Goal: Task Accomplishment & Management: Use online tool/utility

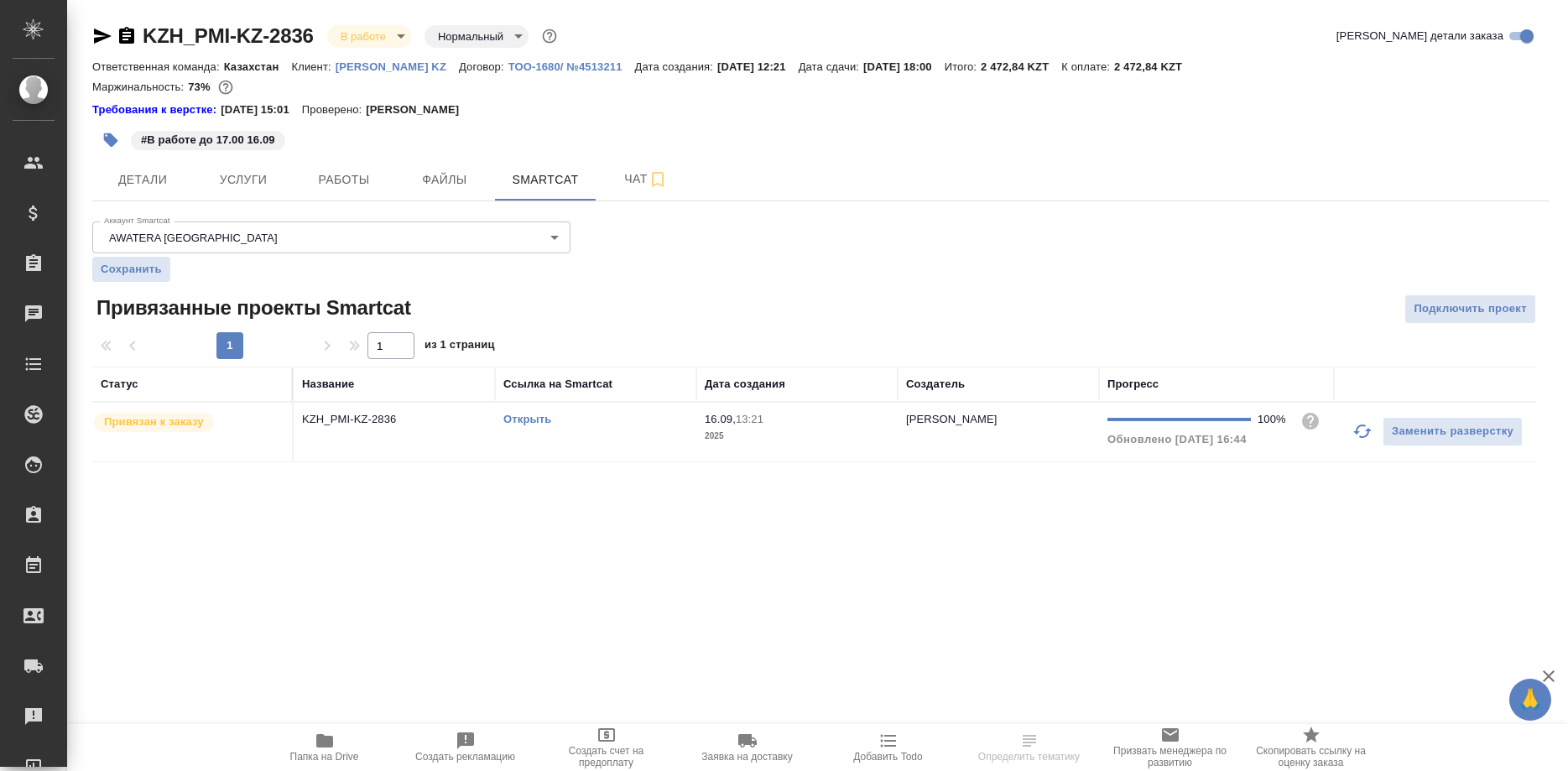
click at [531, 419] on link "Открыть" at bounding box center [527, 420] width 48 height 13
click at [531, 410] on td "Открыть" at bounding box center [595, 432] width 201 height 59
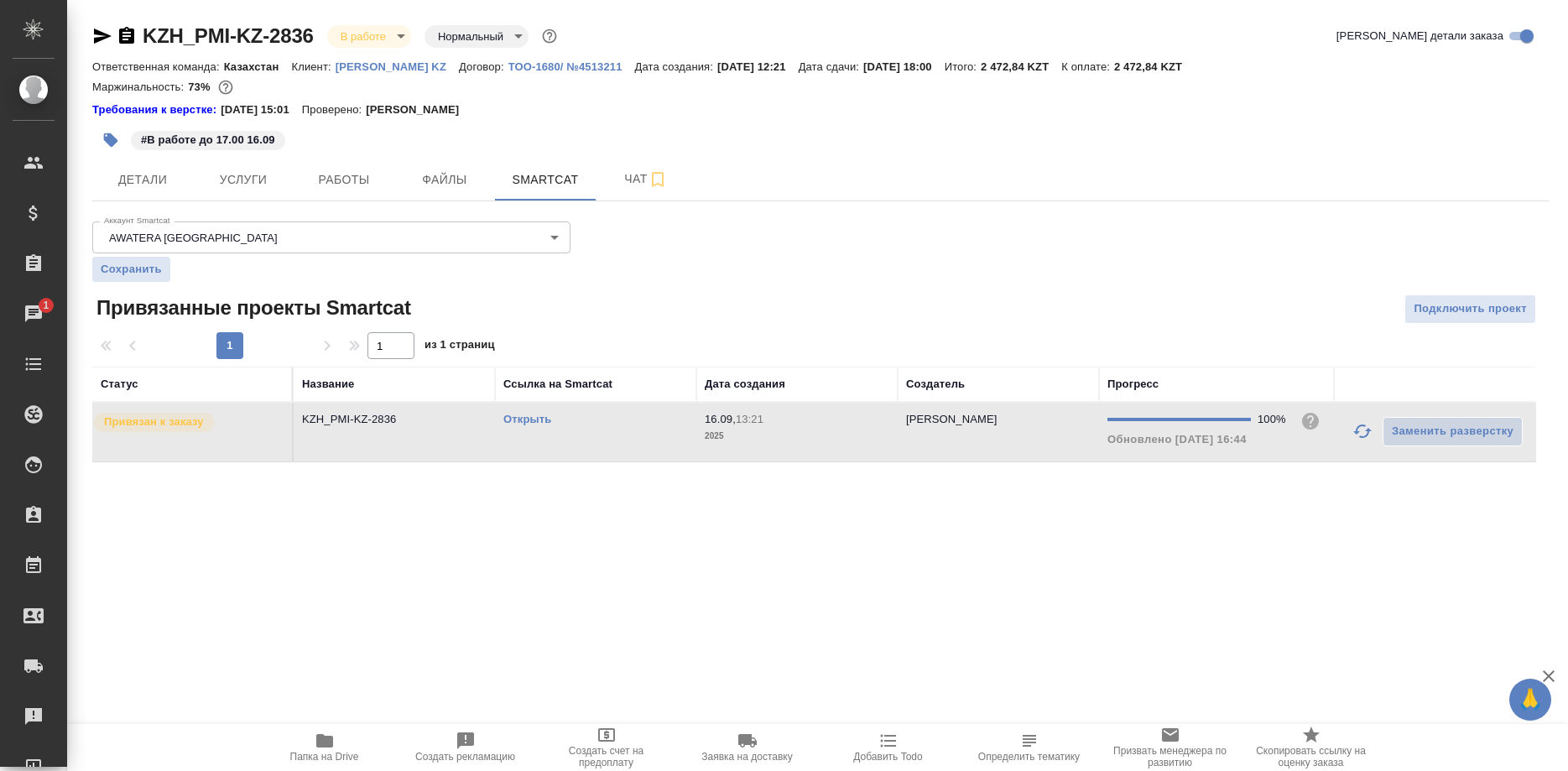
click at [523, 421] on link "Открыть" at bounding box center [527, 420] width 48 height 13
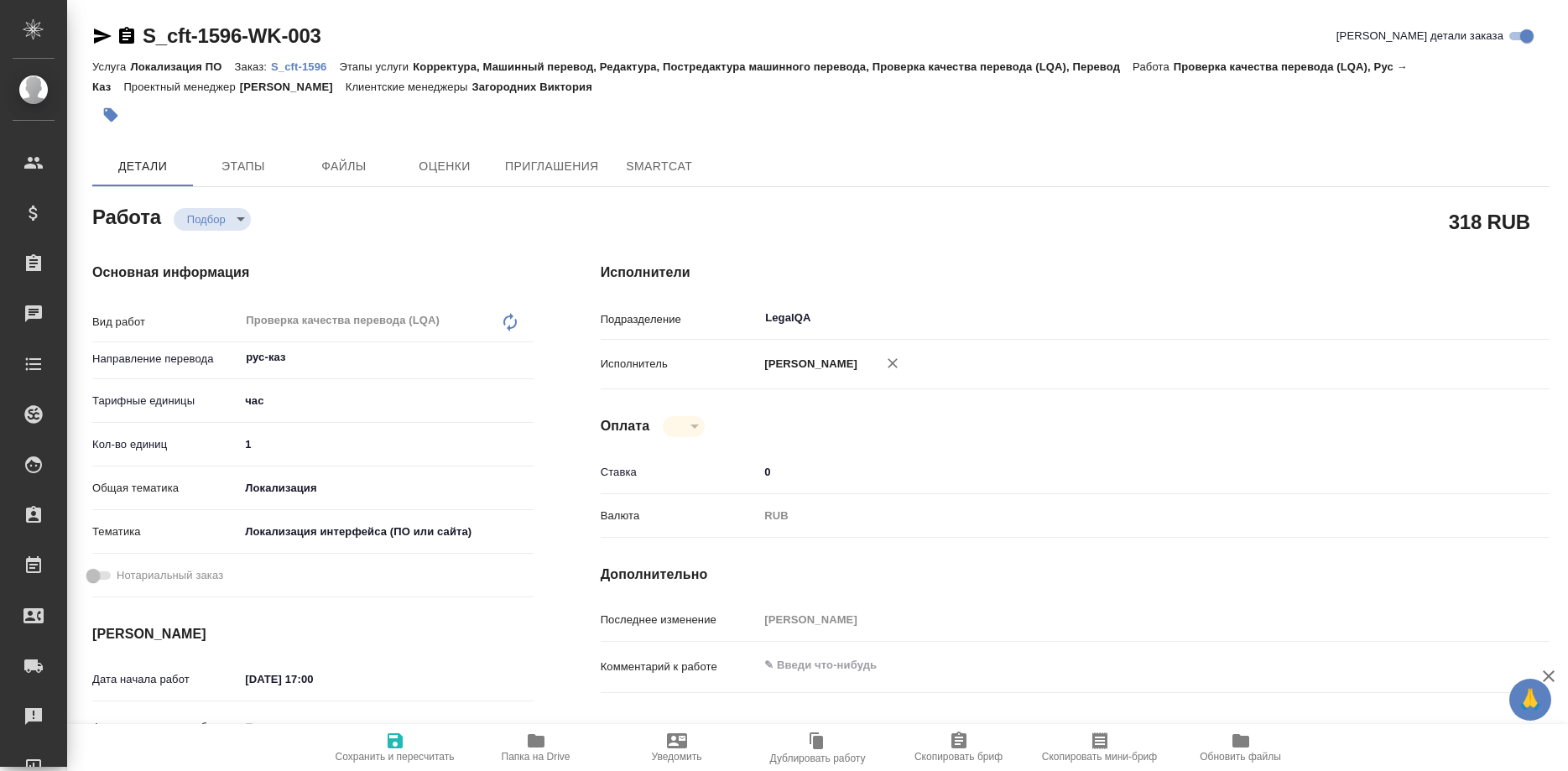
type textarea "x"
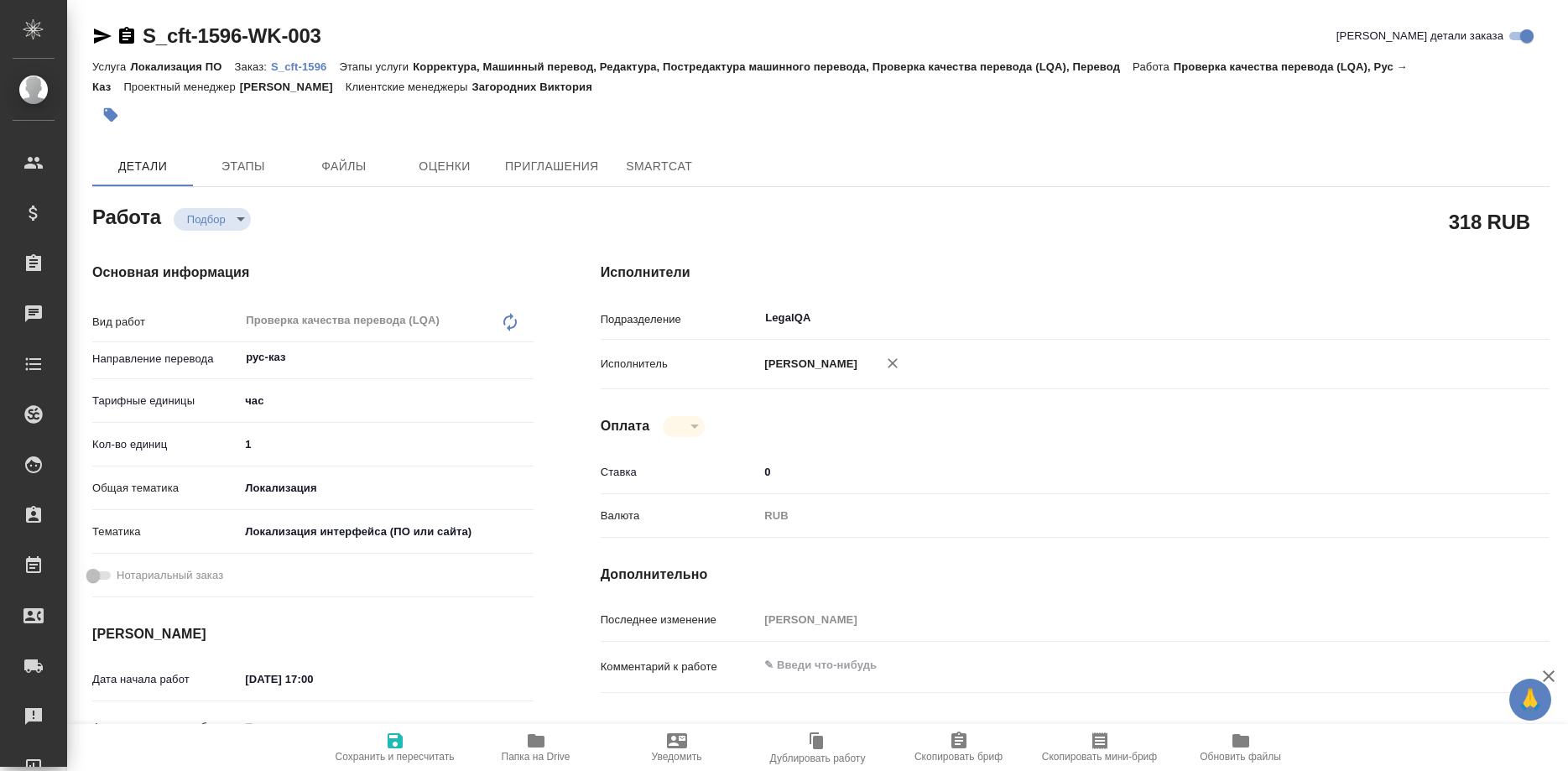
type textarea "x"
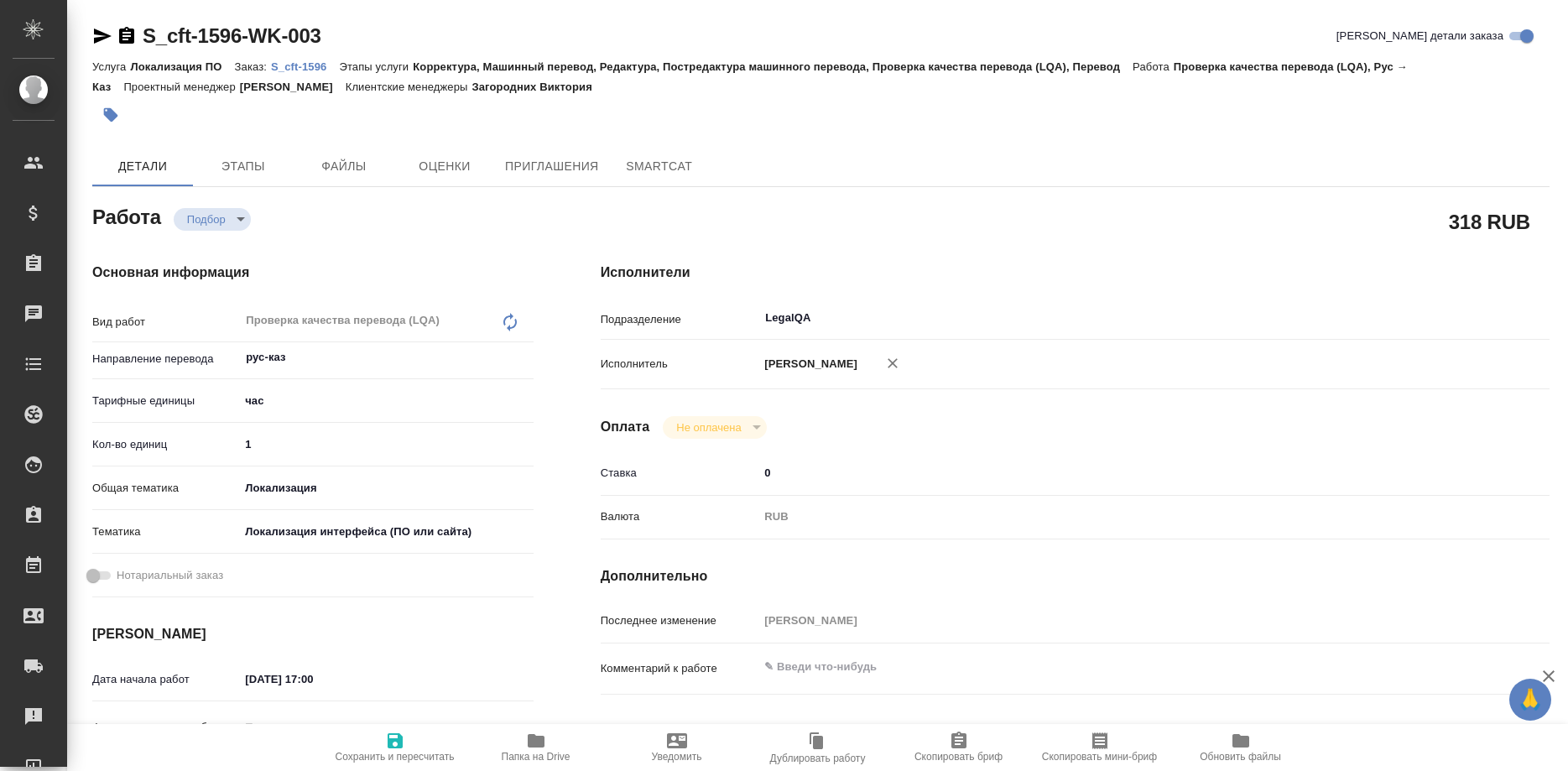
type textarea "x"
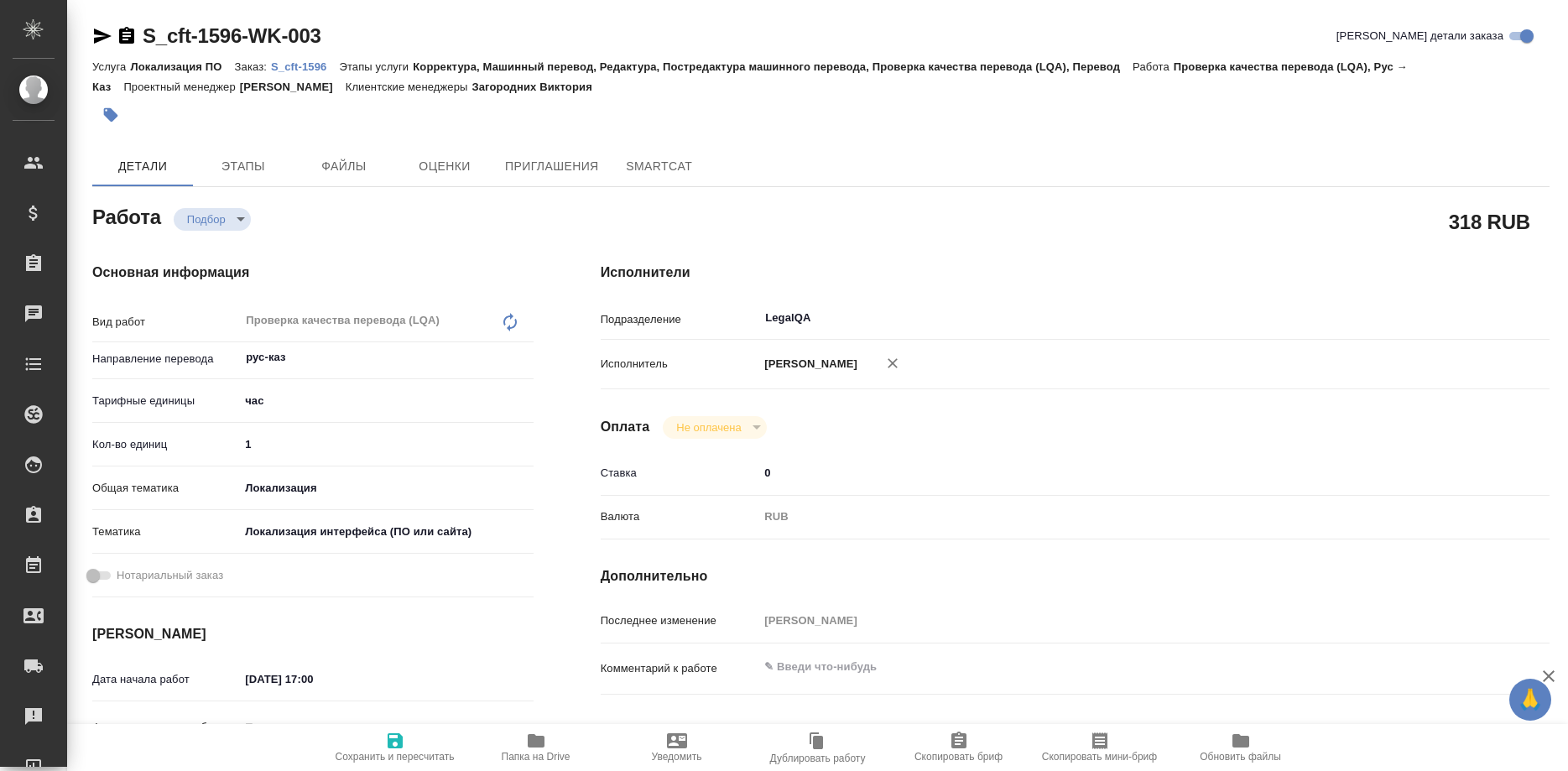
type textarea "x"
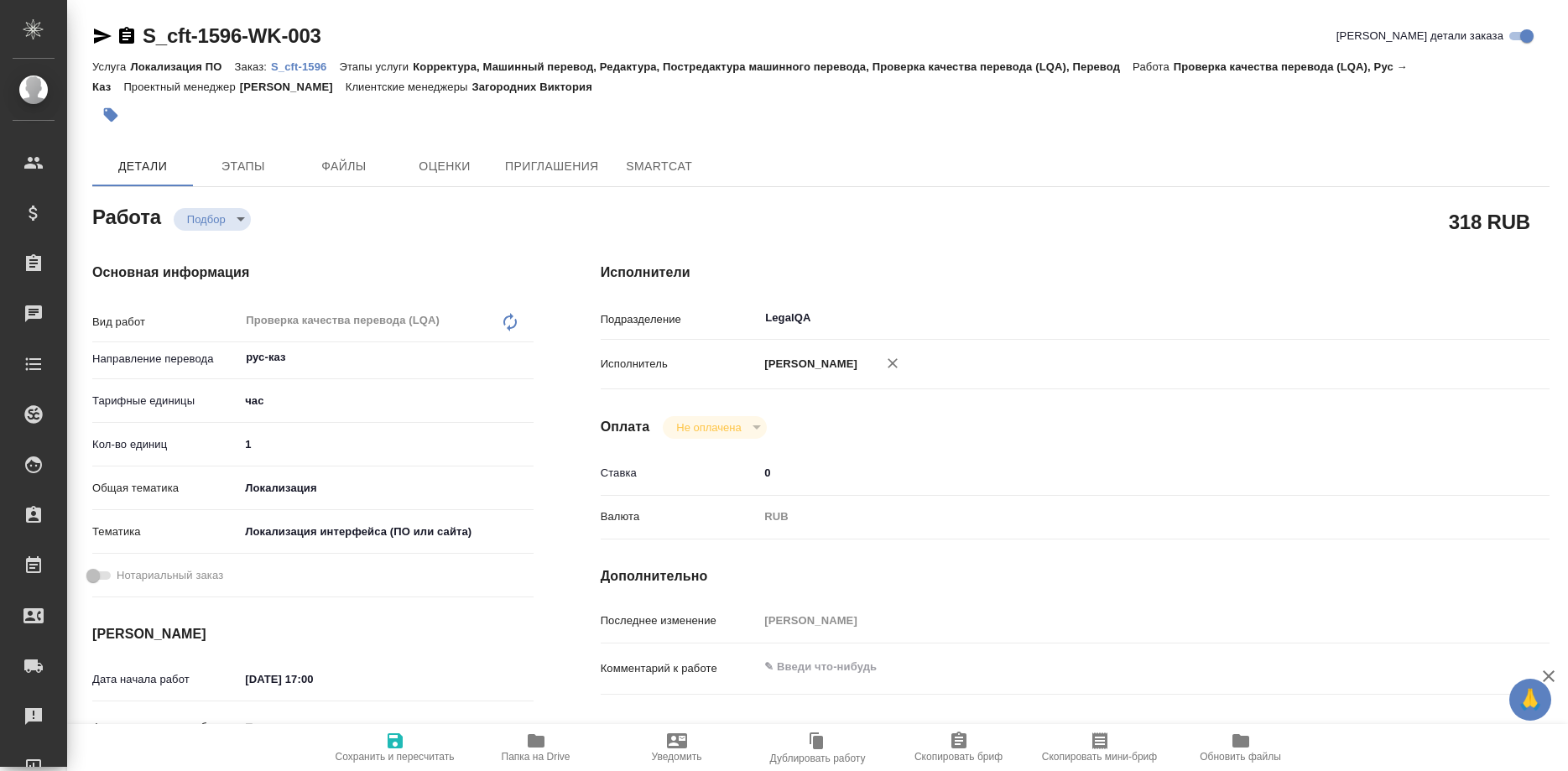
click at [308, 69] on p "S_cft-1596" at bounding box center [305, 66] width 68 height 13
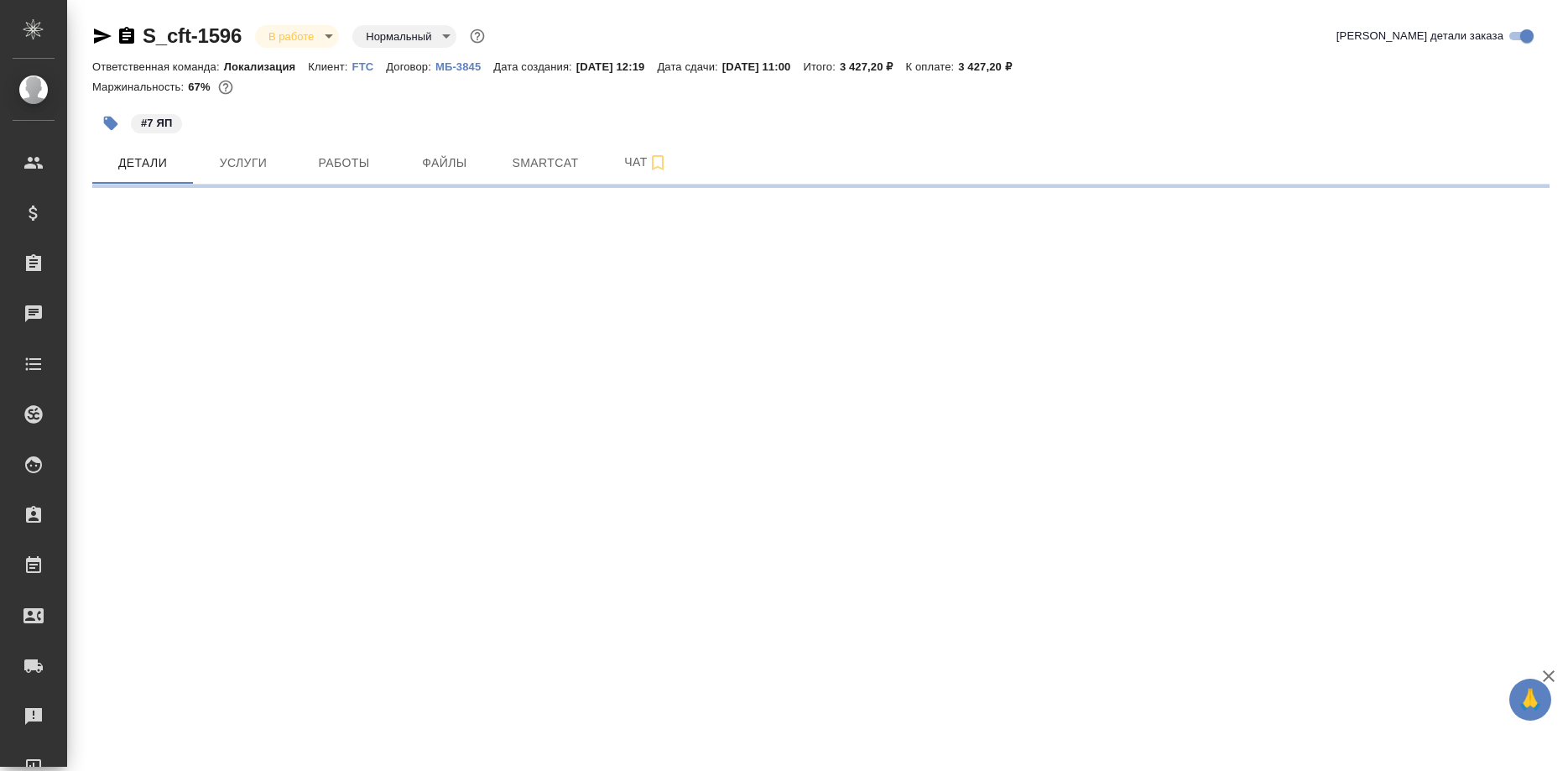
select select "RU"
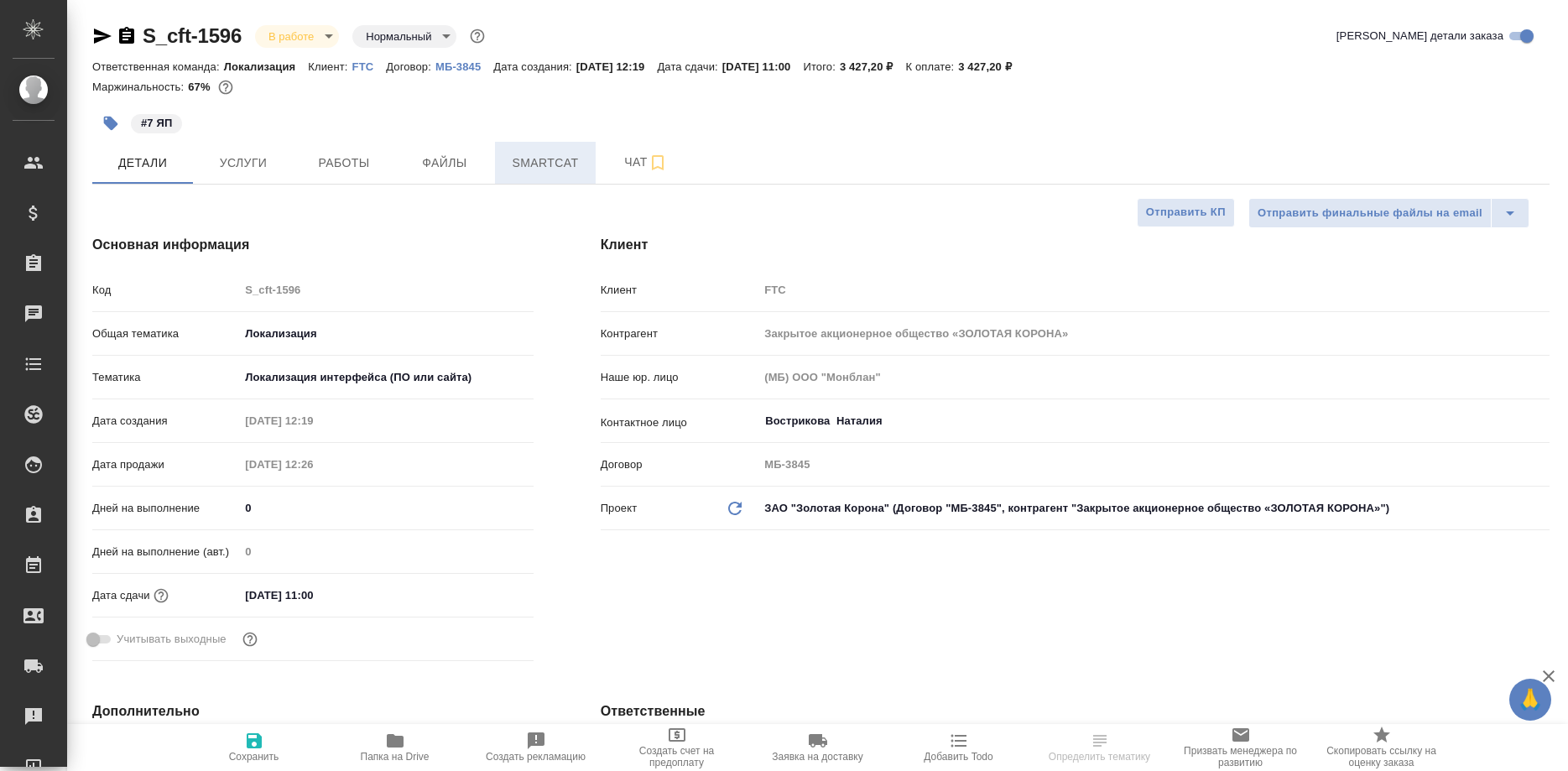
type textarea "x"
click at [530, 162] on span "Smartcat" at bounding box center [545, 163] width 81 height 21
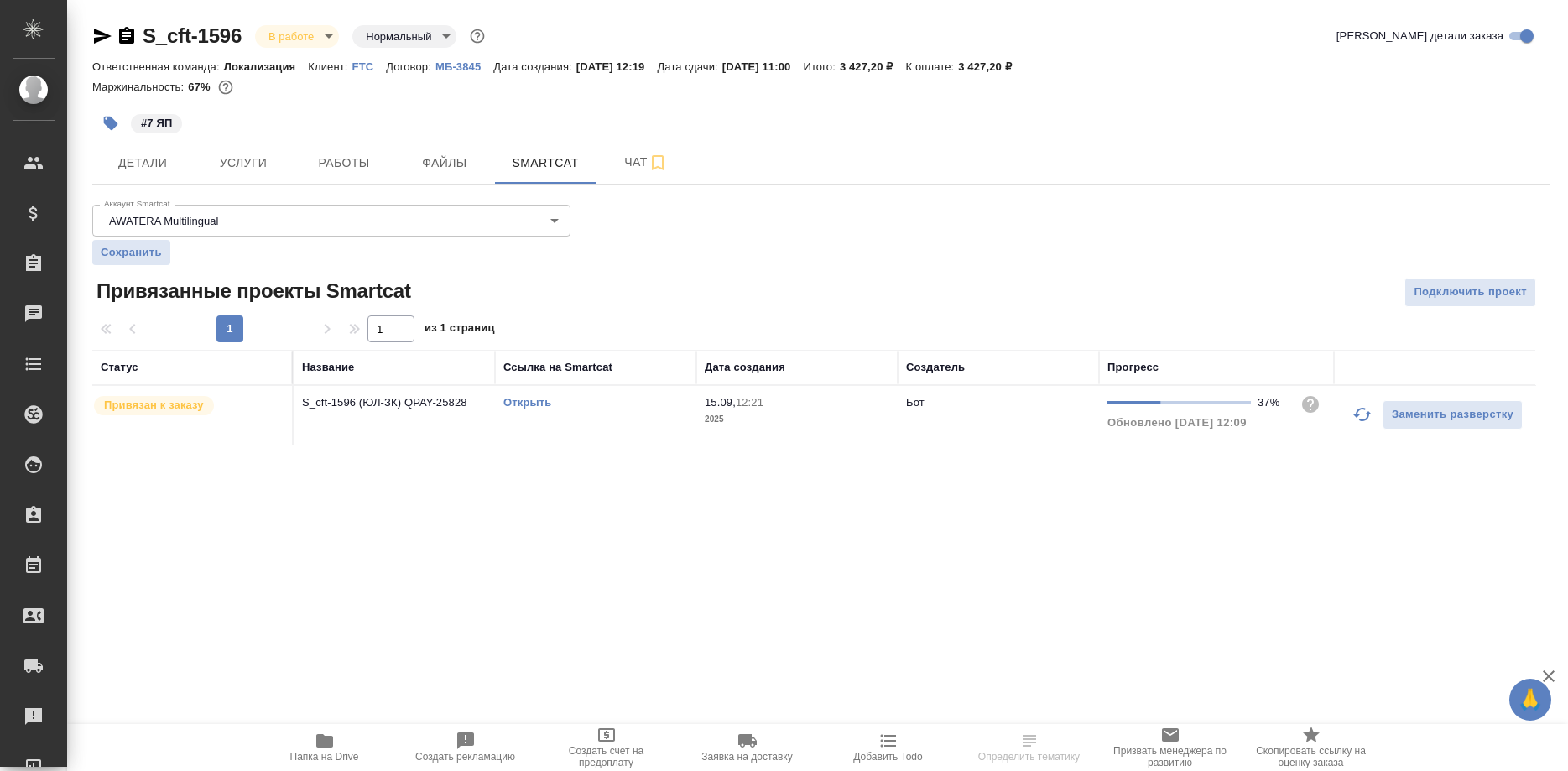
click at [525, 406] on link "Открыть" at bounding box center [527, 402] width 48 height 13
click at [526, 401] on link "Открыть" at bounding box center [527, 402] width 48 height 13
